Goal: Navigation & Orientation: Find specific page/section

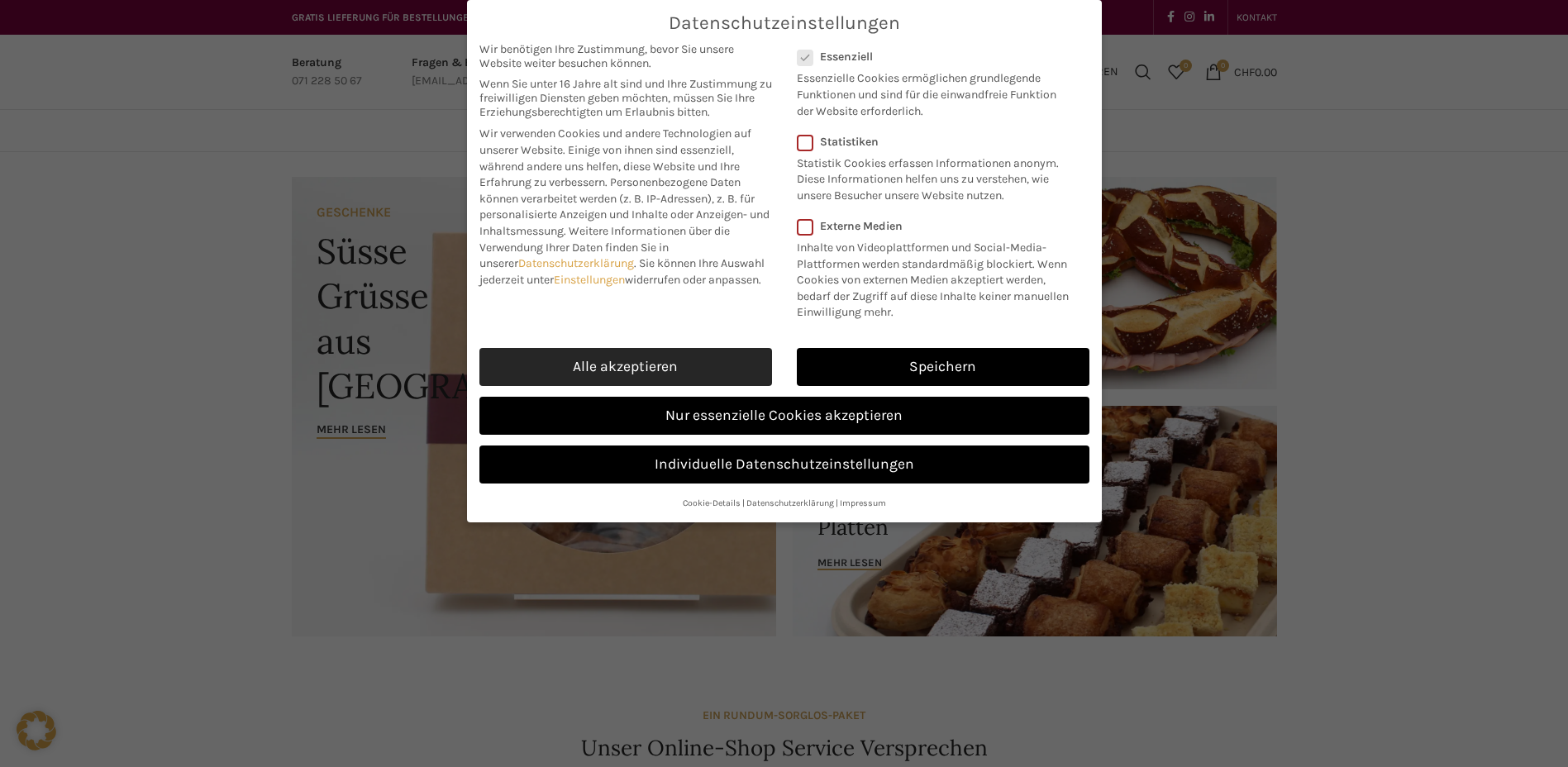
click at [655, 386] on link "Alle akzeptieren" at bounding box center [625, 367] width 292 height 38
checkbox input "true"
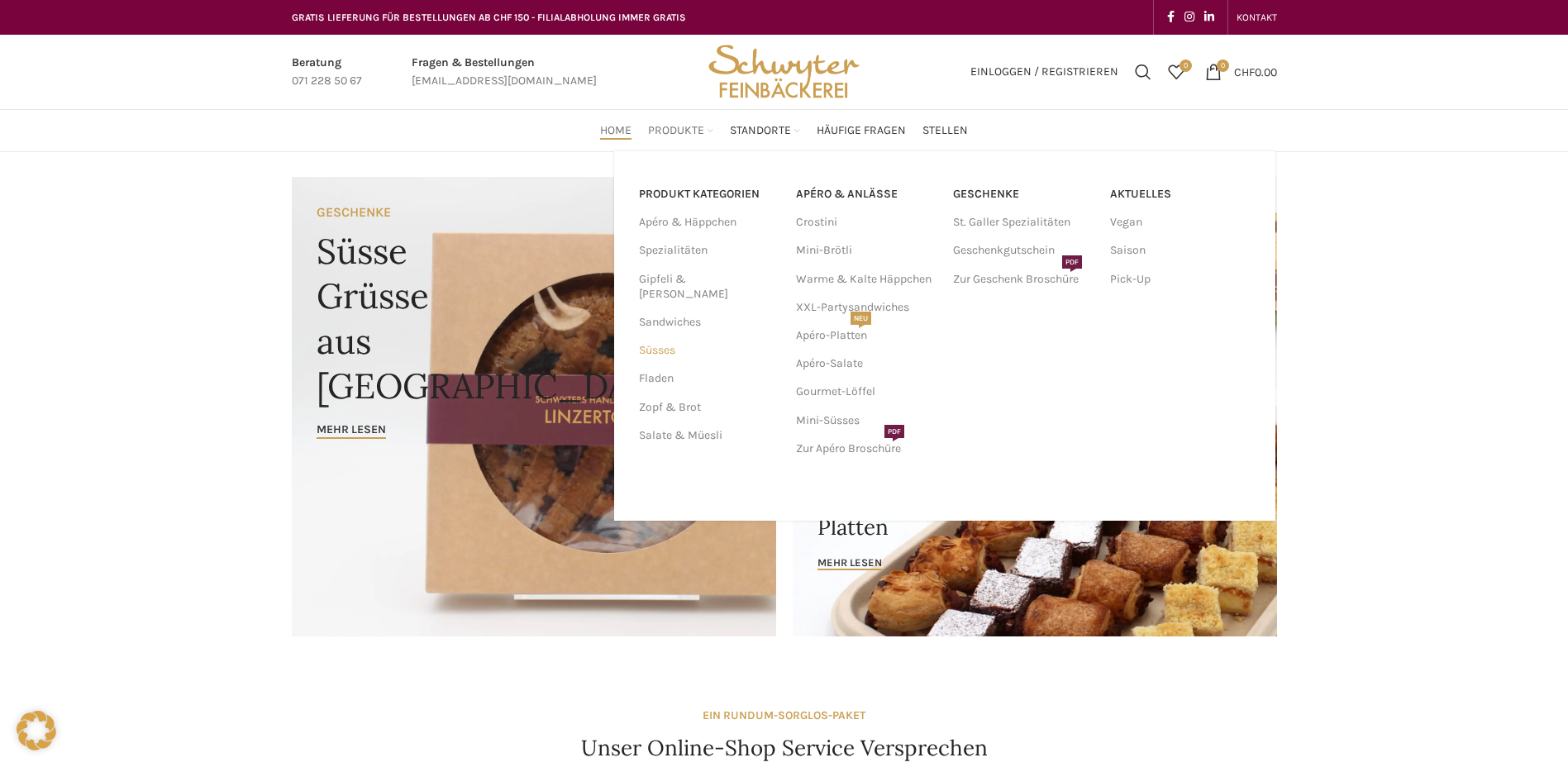
click at [669, 337] on link "Süsses" at bounding box center [708, 351] width 138 height 28
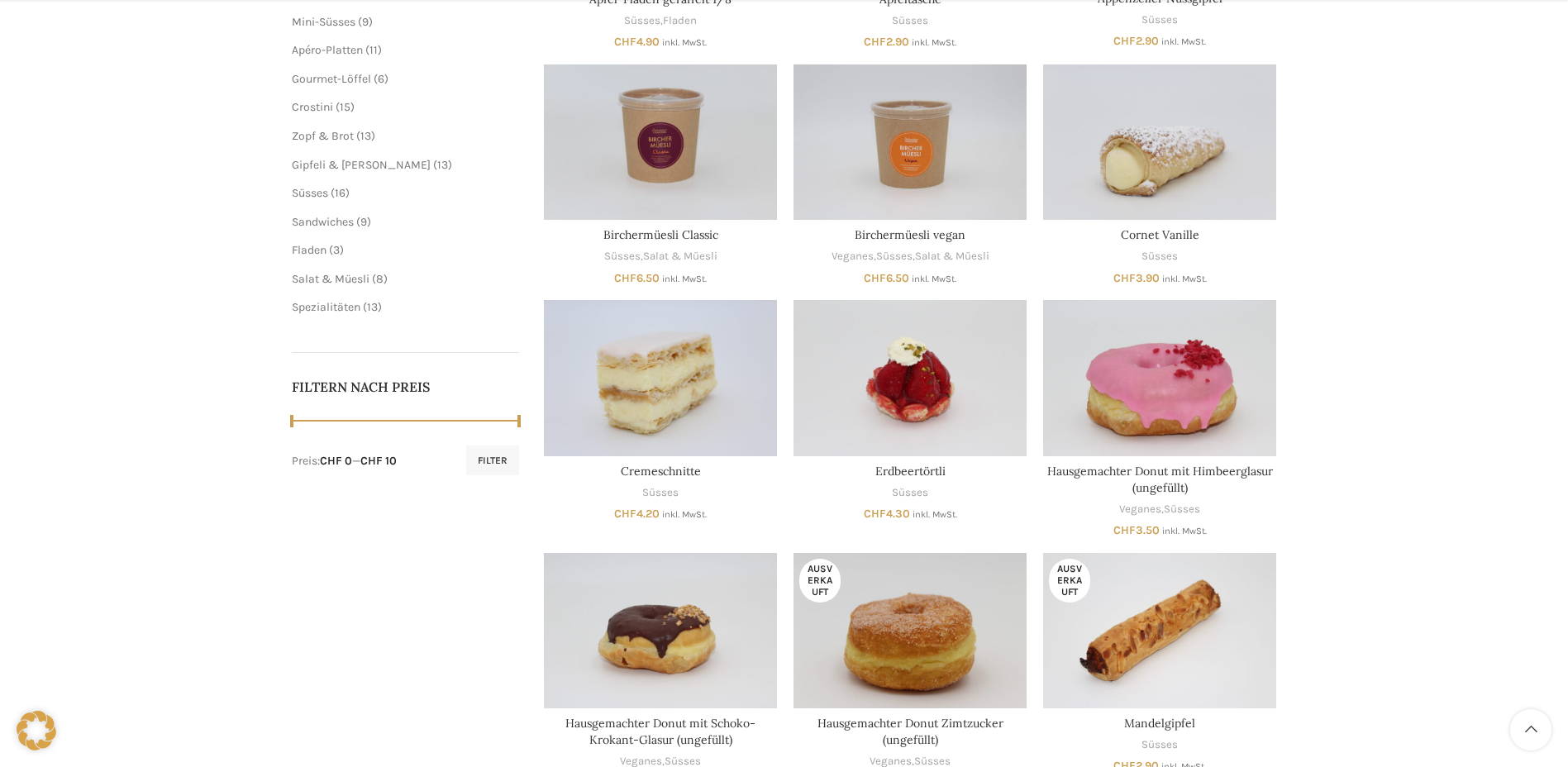
scroll to position [661, 0]
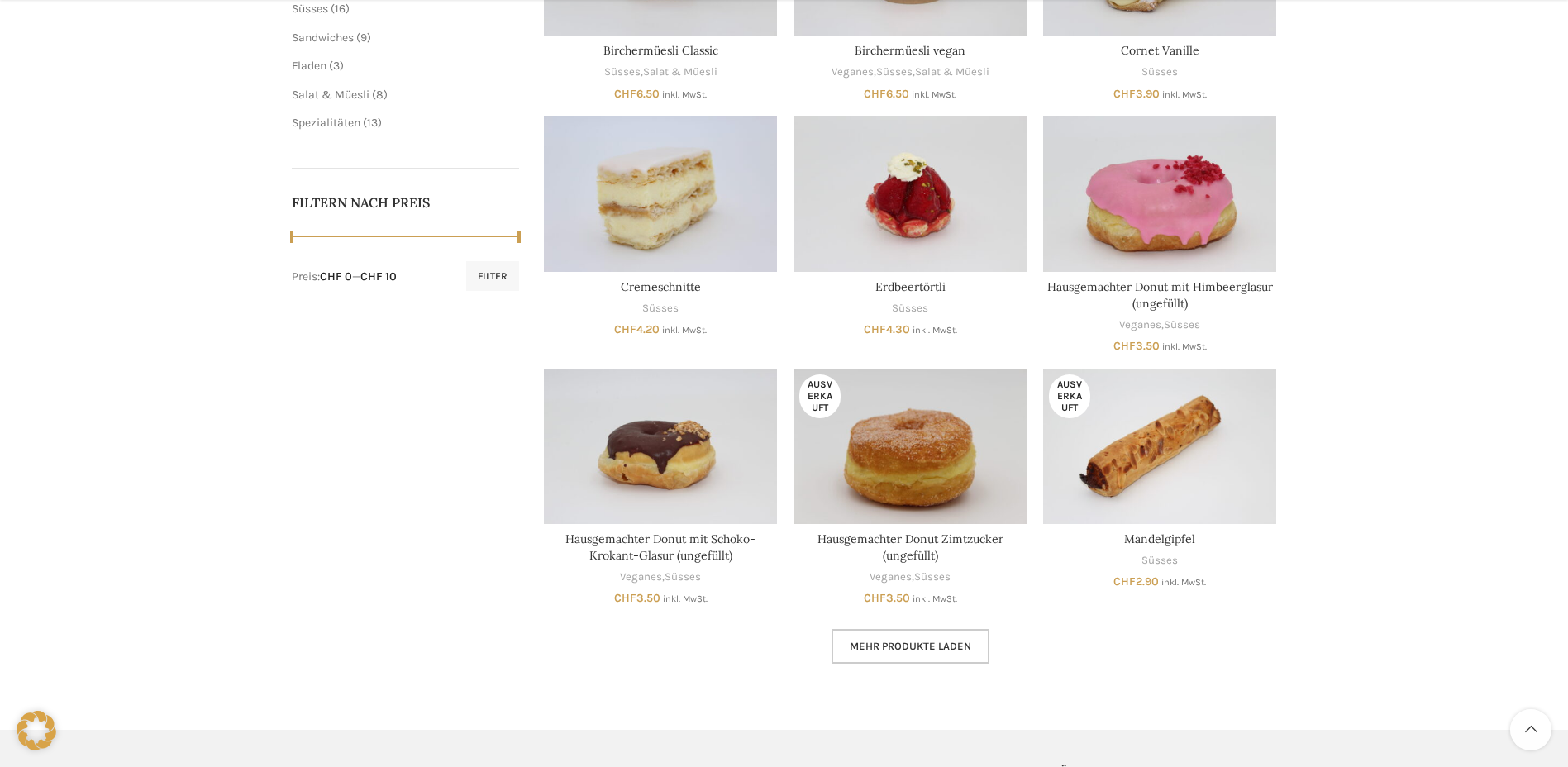
click at [909, 646] on span "Mehr Produkte laden" at bounding box center [910, 646] width 122 height 13
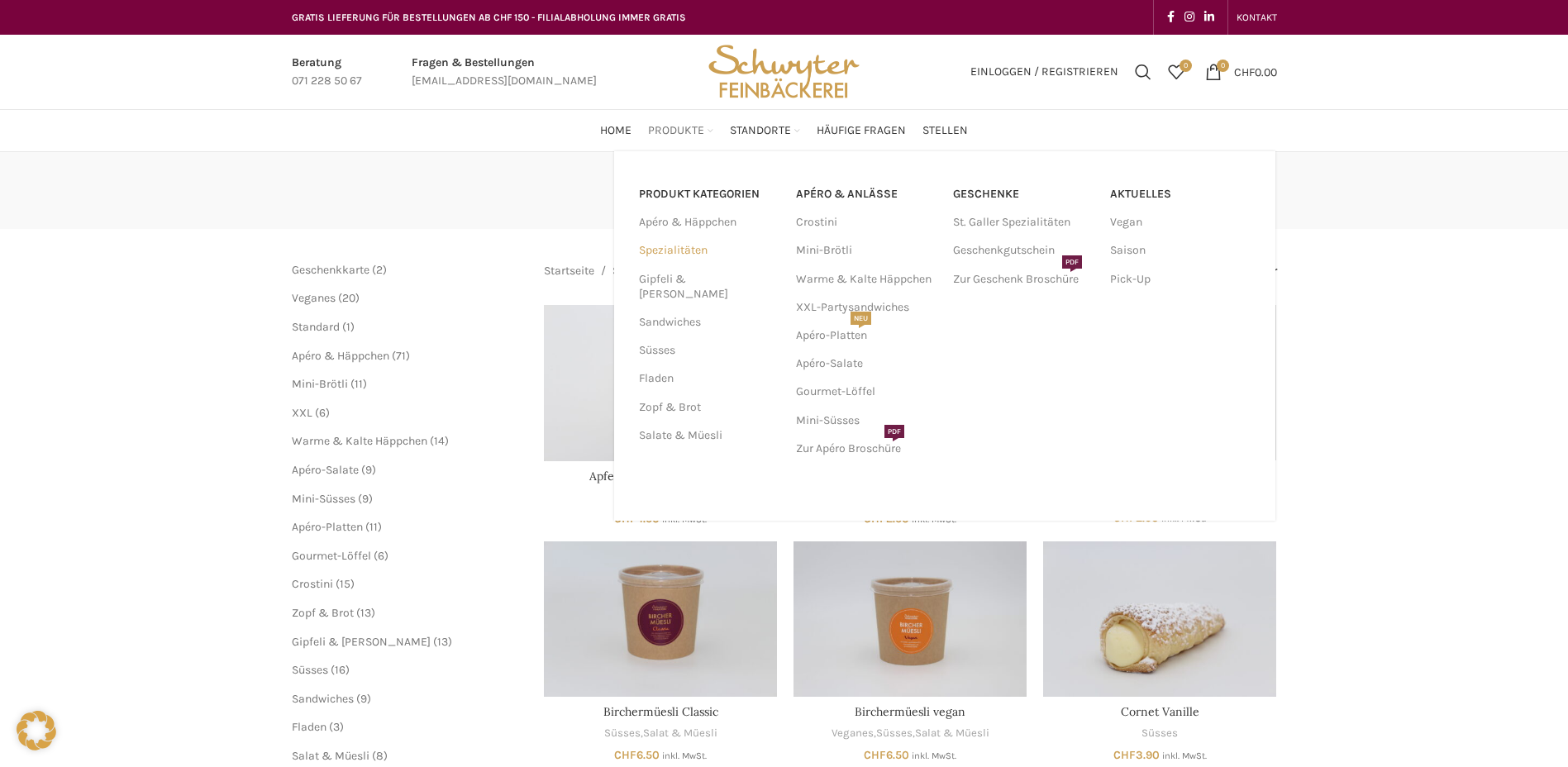
click at [650, 249] on link "Spezialitäten" at bounding box center [708, 251] width 138 height 28
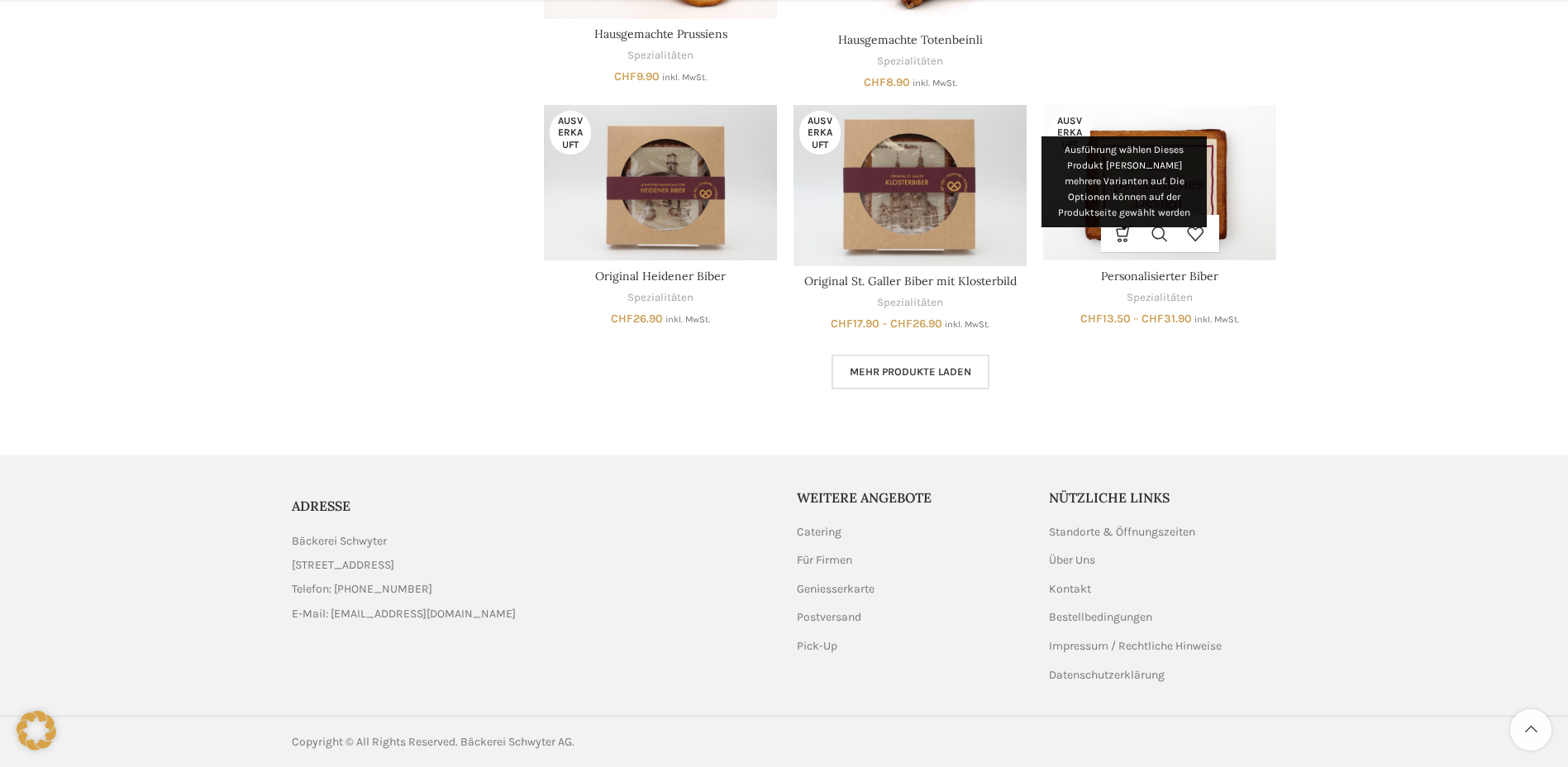
scroll to position [1100, 0]
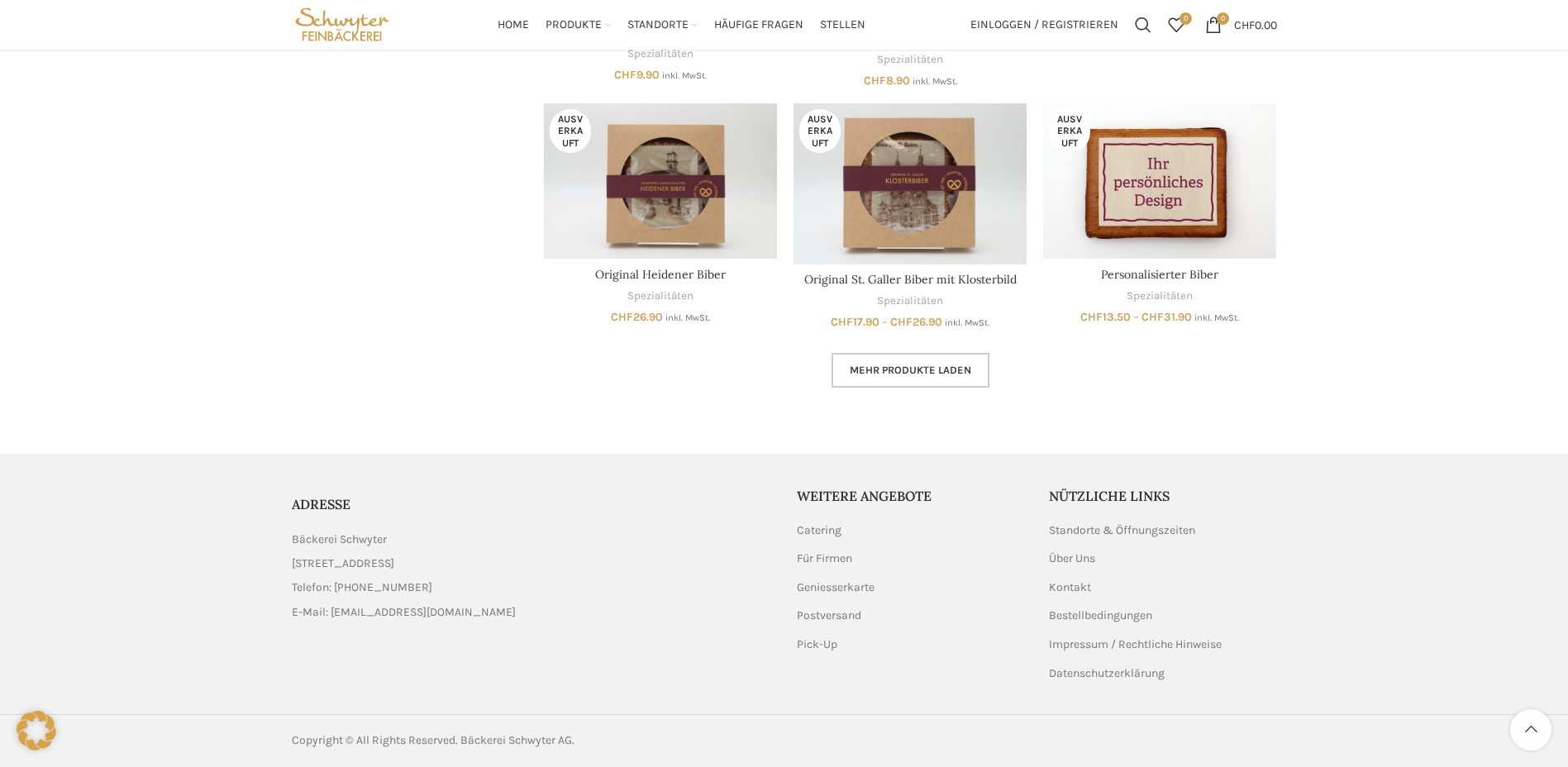
click at [870, 371] on span "Mehr Produkte laden" at bounding box center [910, 371] width 122 height 13
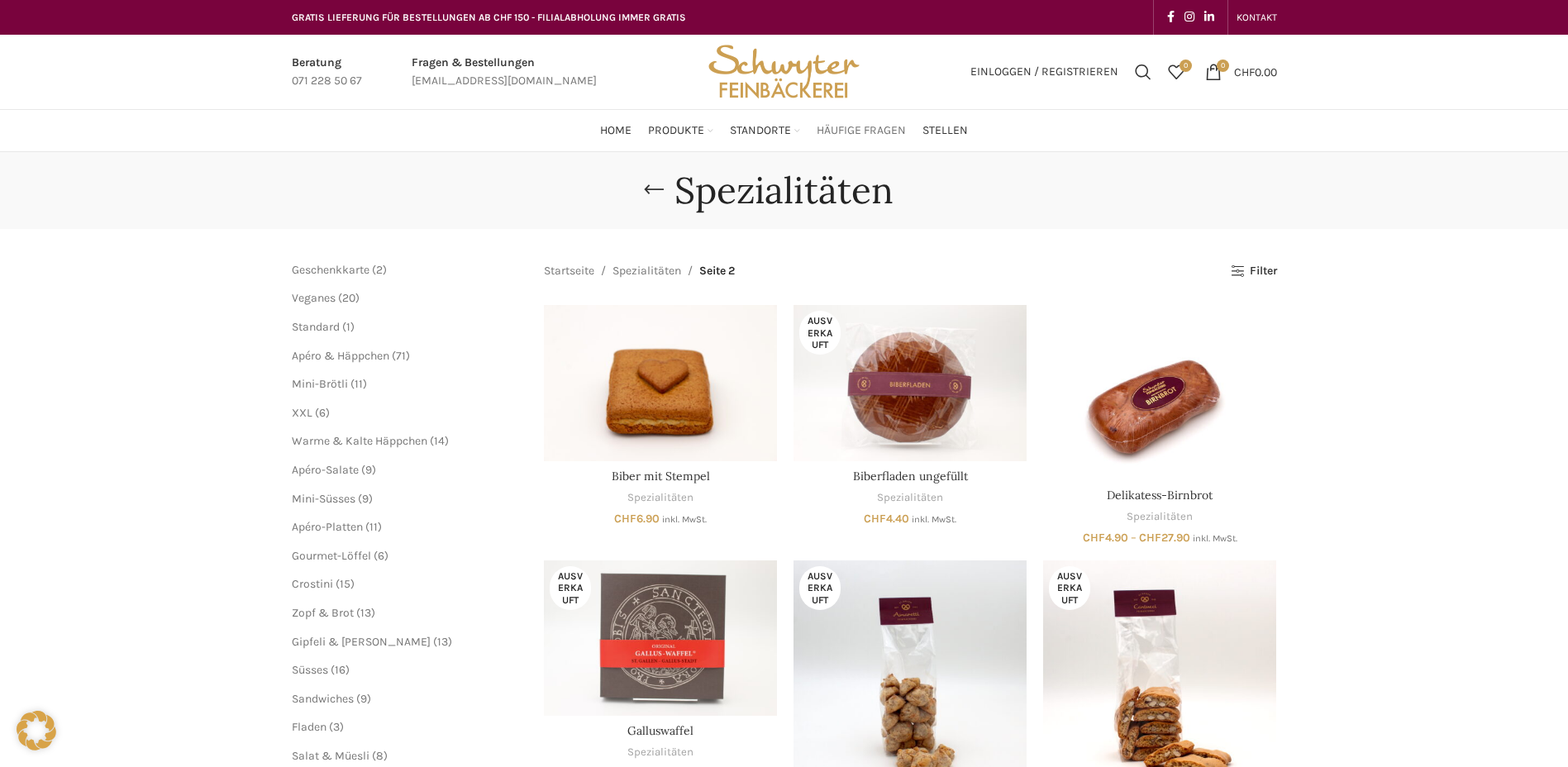
click at [861, 128] on span "Häufige Fragen" at bounding box center [861, 131] width 90 height 16
